Goal: Information Seeking & Learning: Stay updated

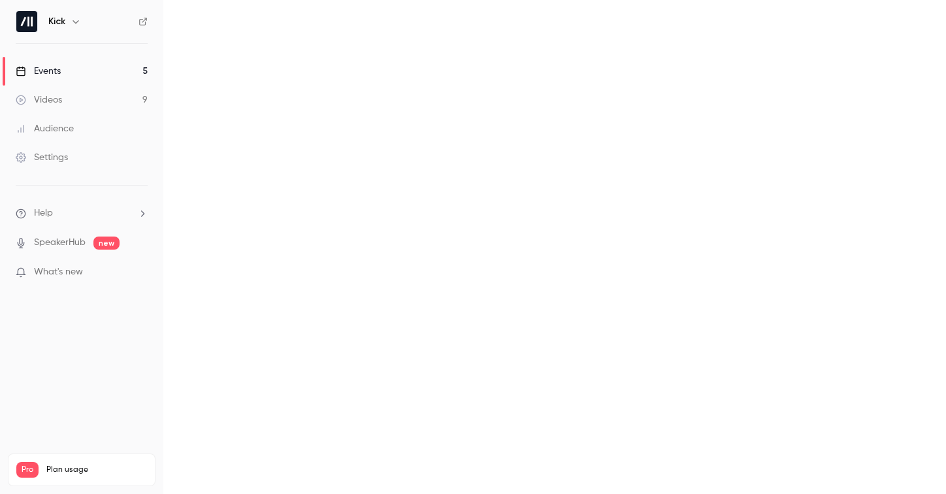
click at [95, 73] on link "Events 5" at bounding box center [81, 71] width 163 height 29
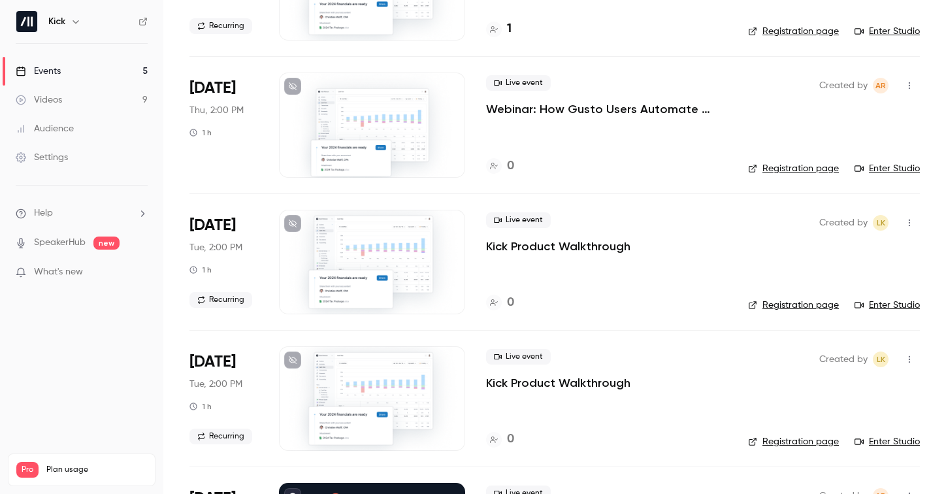
scroll to position [168, 0]
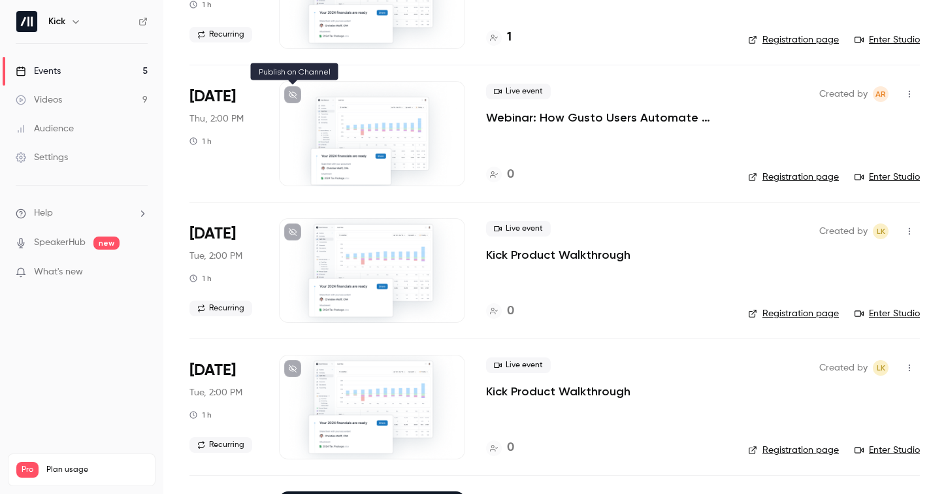
click at [292, 95] on icon at bounding box center [293, 95] width 8 height 8
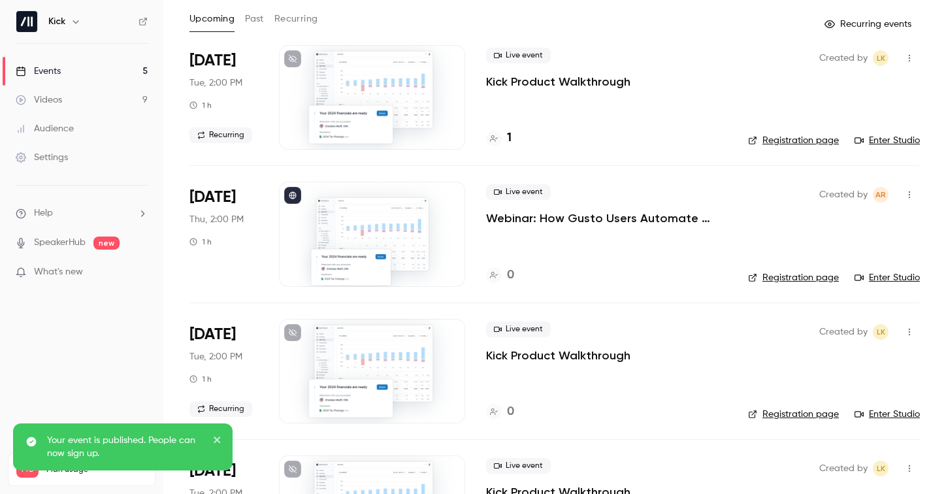
scroll to position [0, 0]
